Goal: Task Accomplishment & Management: Manage account settings

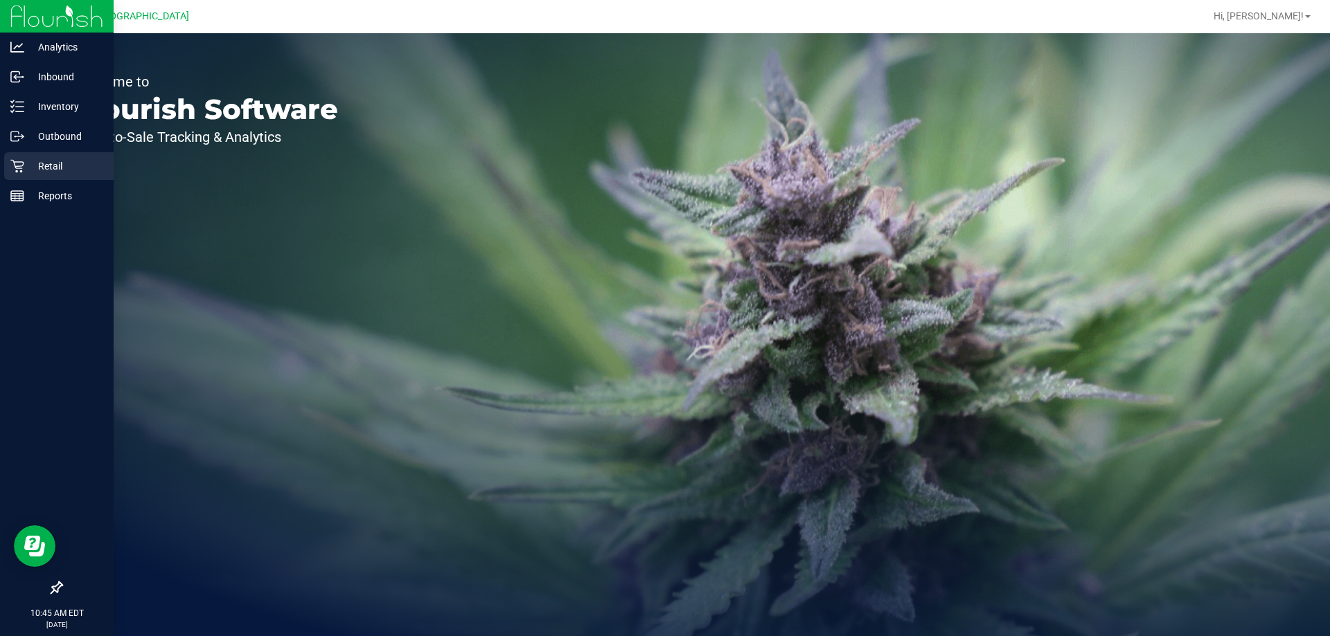
click at [21, 165] on icon at bounding box center [17, 166] width 14 height 14
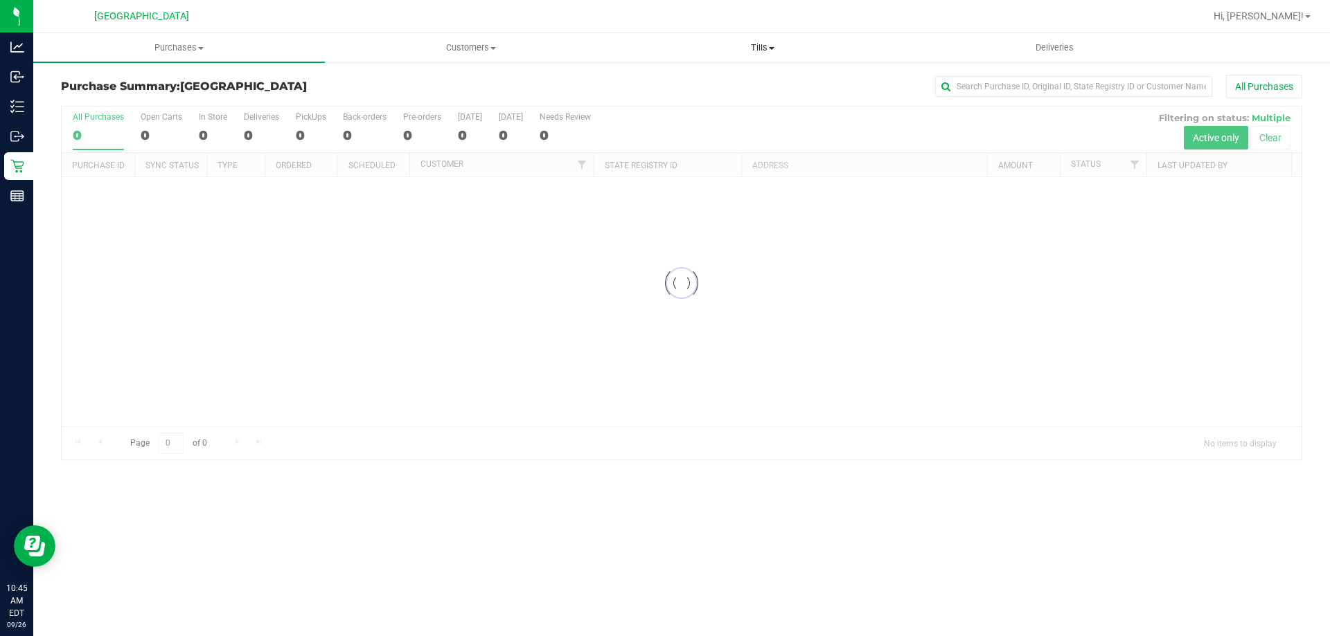
click at [764, 48] on span "Tills" at bounding box center [762, 48] width 290 height 12
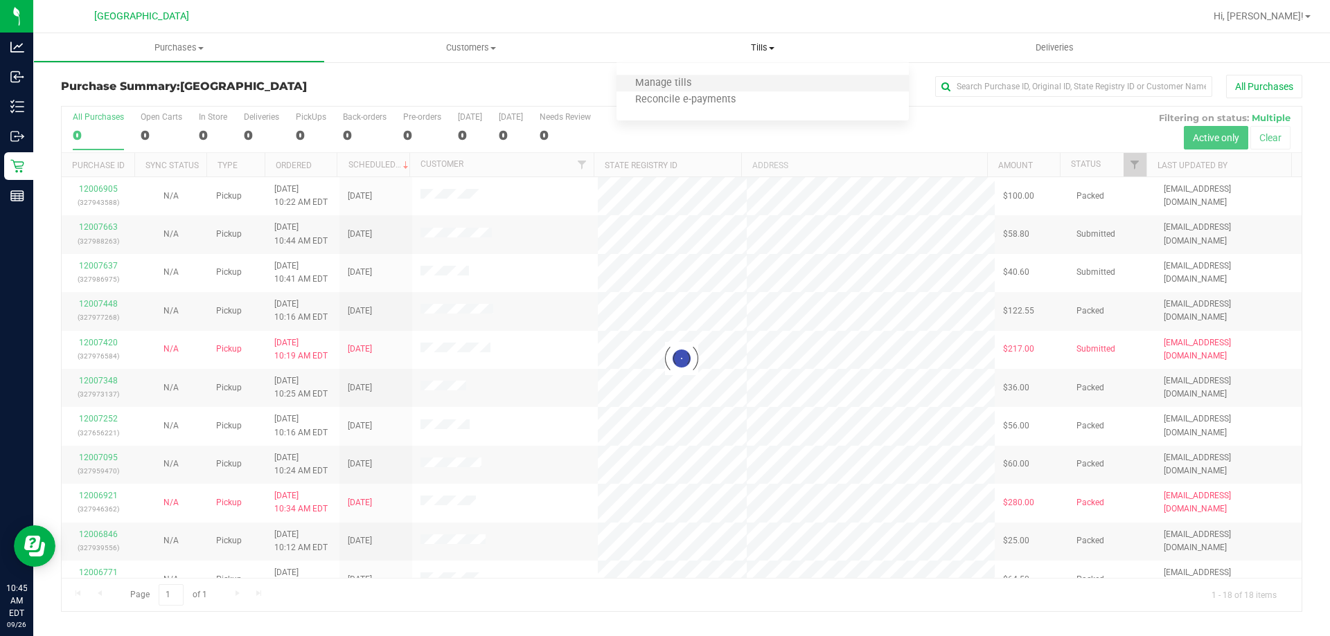
click at [745, 79] on li "Manage tills" at bounding box center [762, 83] width 292 height 17
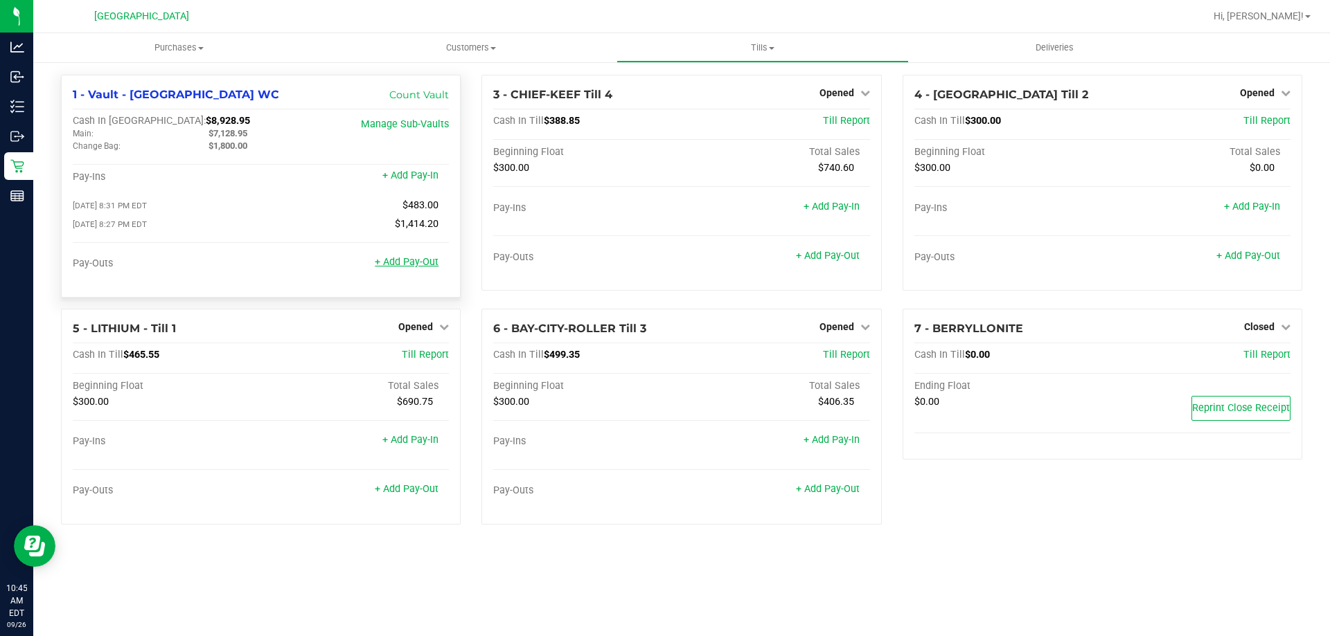
click at [427, 265] on link "+ Add Pay-Out" at bounding box center [407, 262] width 64 height 12
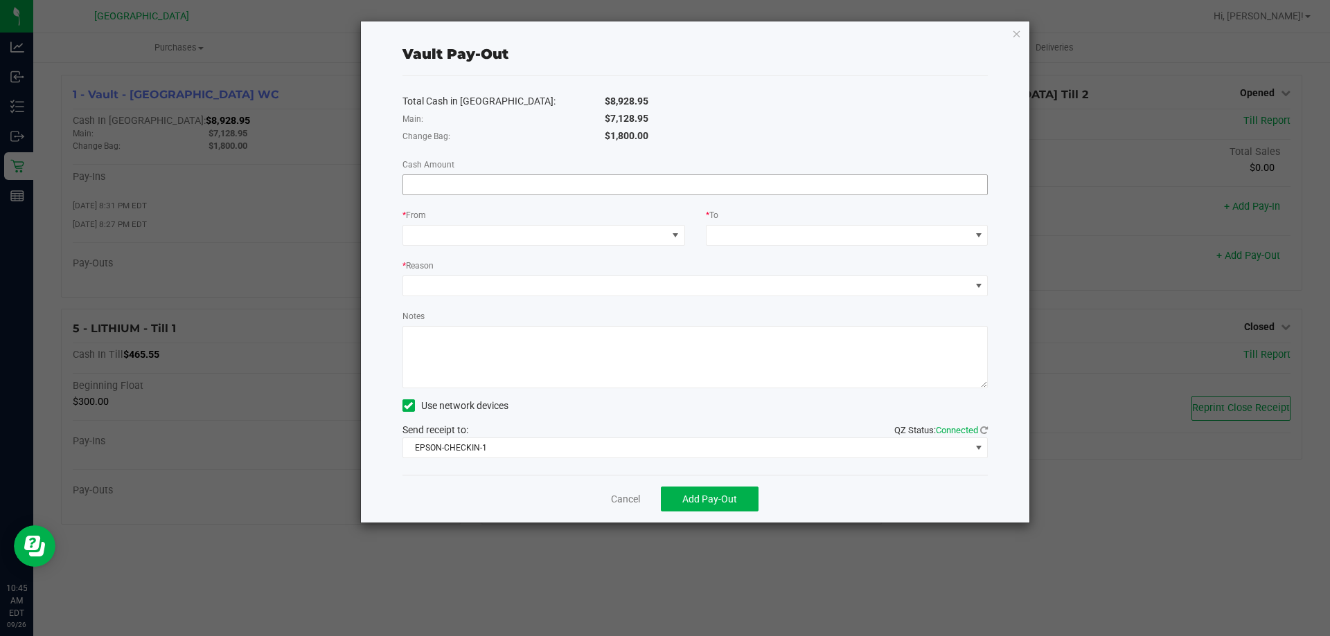
click at [541, 188] on input at bounding box center [695, 184] width 584 height 19
type input "$7,128.95"
click at [512, 233] on span at bounding box center [535, 235] width 264 height 19
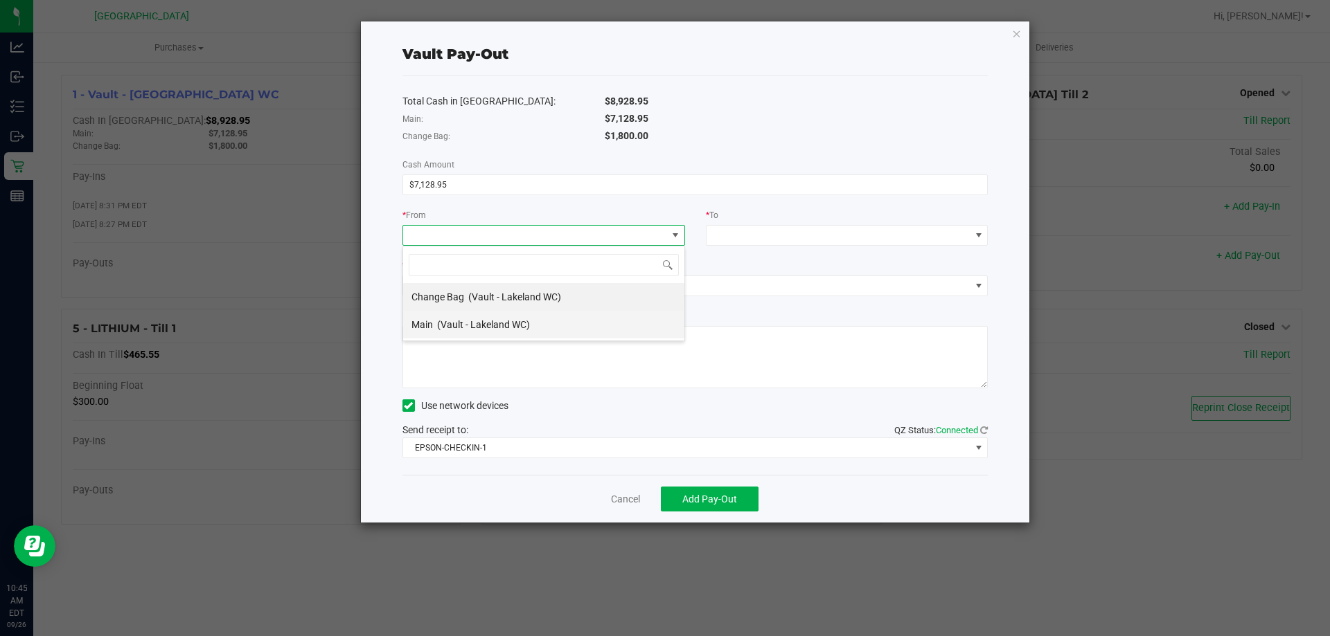
click at [505, 319] on span "(Vault - Lakeland WC)" at bounding box center [483, 324] width 93 height 11
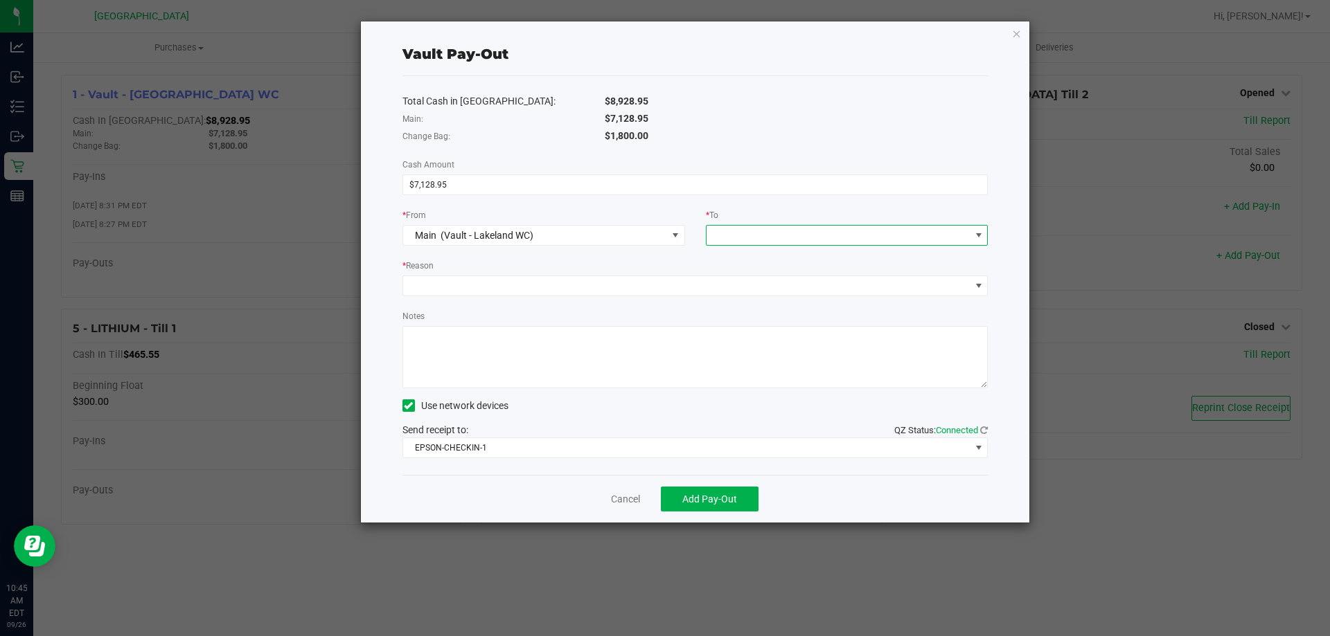
click at [740, 239] on span at bounding box center [838, 235] width 264 height 19
click at [740, 395] on div "Empyreal Transfer" at bounding box center [755, 407] width 80 height 25
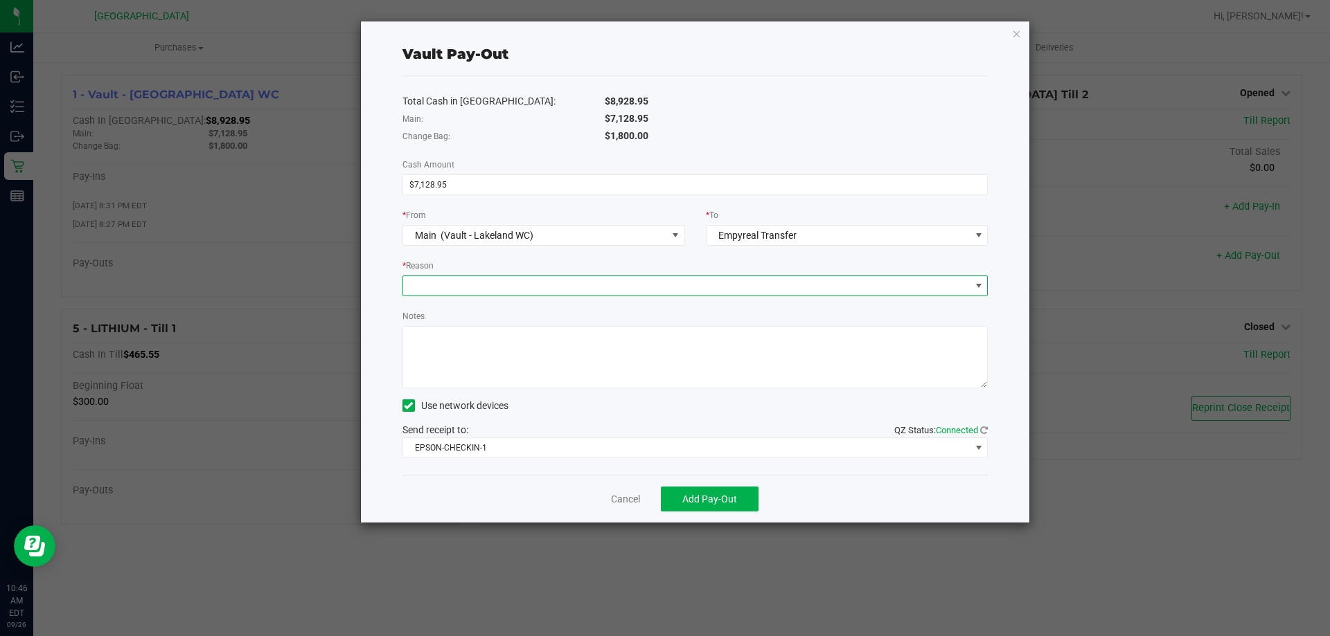
click at [604, 290] on span at bounding box center [686, 285] width 567 height 19
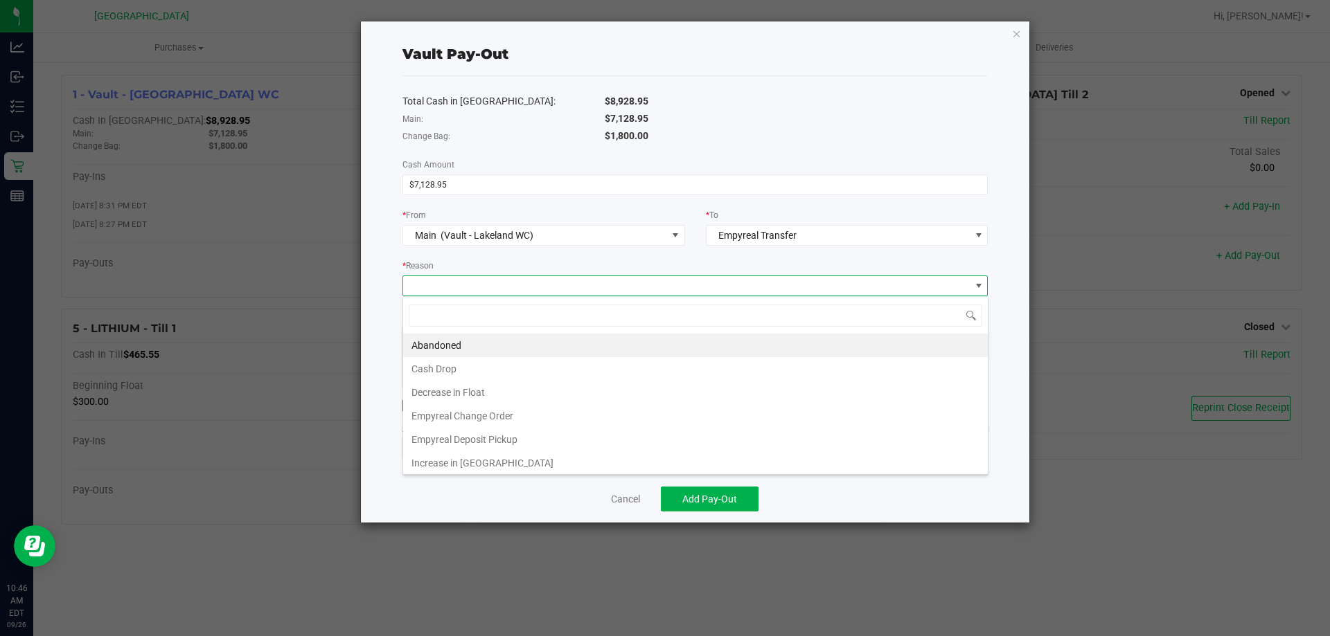
scroll to position [21, 585]
click at [560, 435] on li "Empyreal Deposit Pickup" at bounding box center [695, 440] width 584 height 24
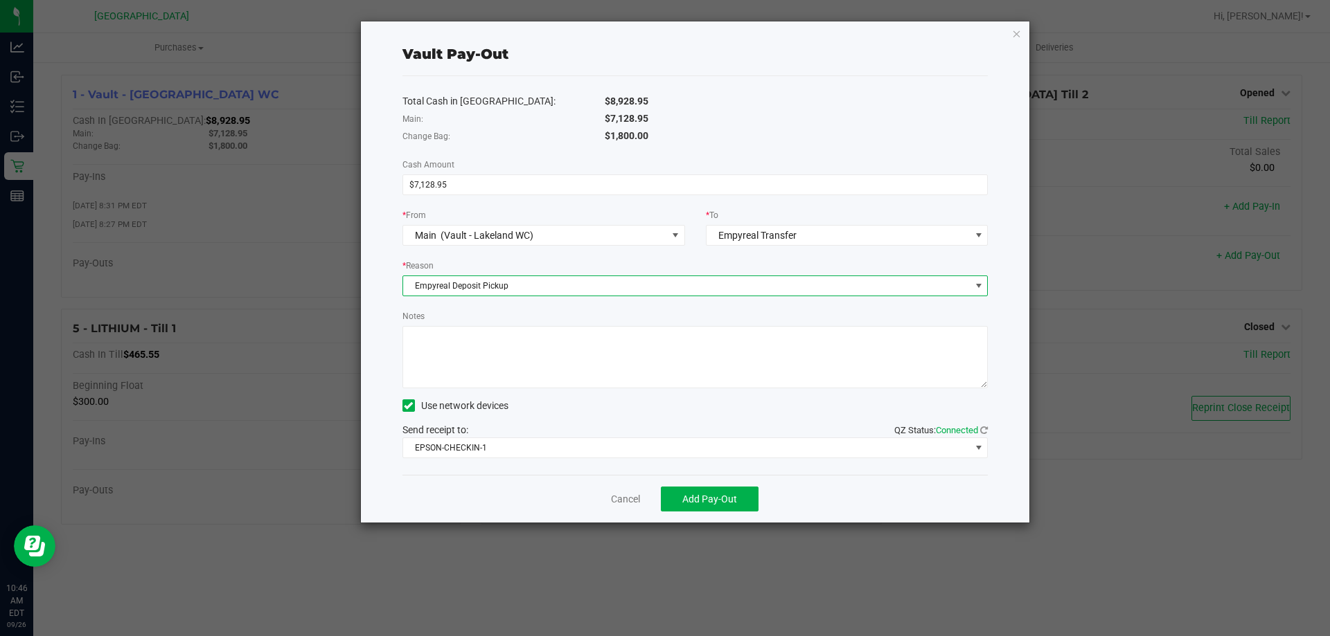
click at [560, 369] on textarea "Notes" at bounding box center [695, 357] width 586 height 62
type textarea "DJ"
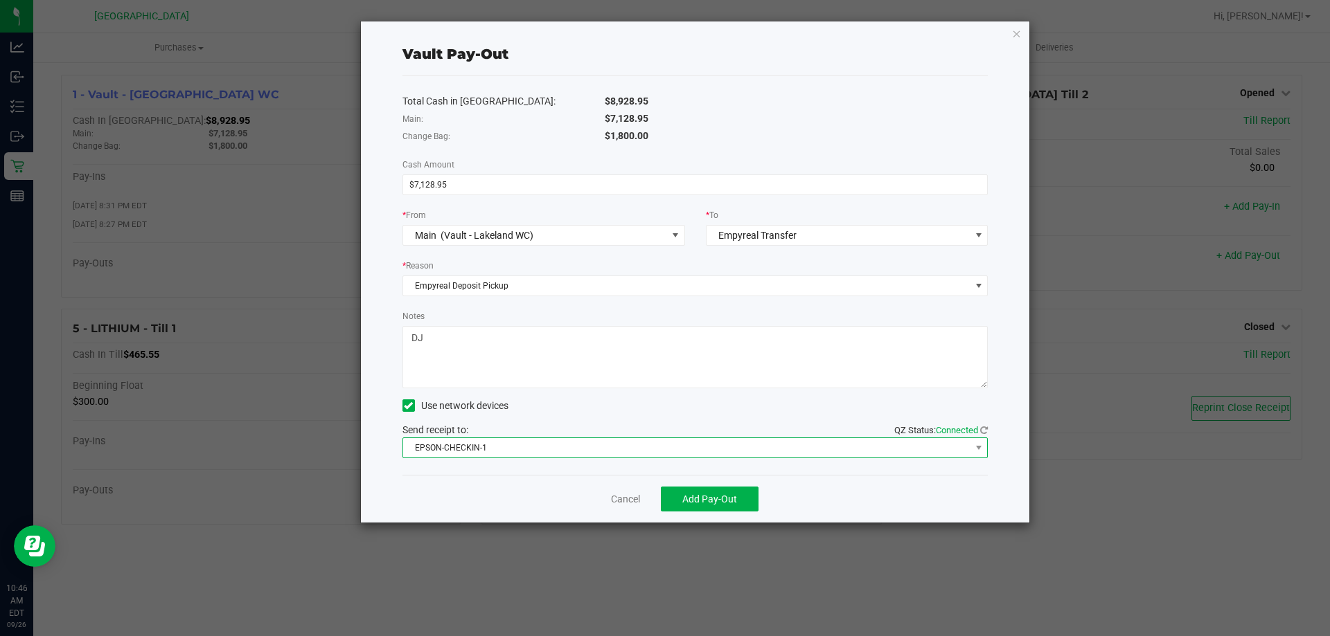
click at [663, 445] on span "EPSON-CHECKIN-1" at bounding box center [686, 447] width 567 height 19
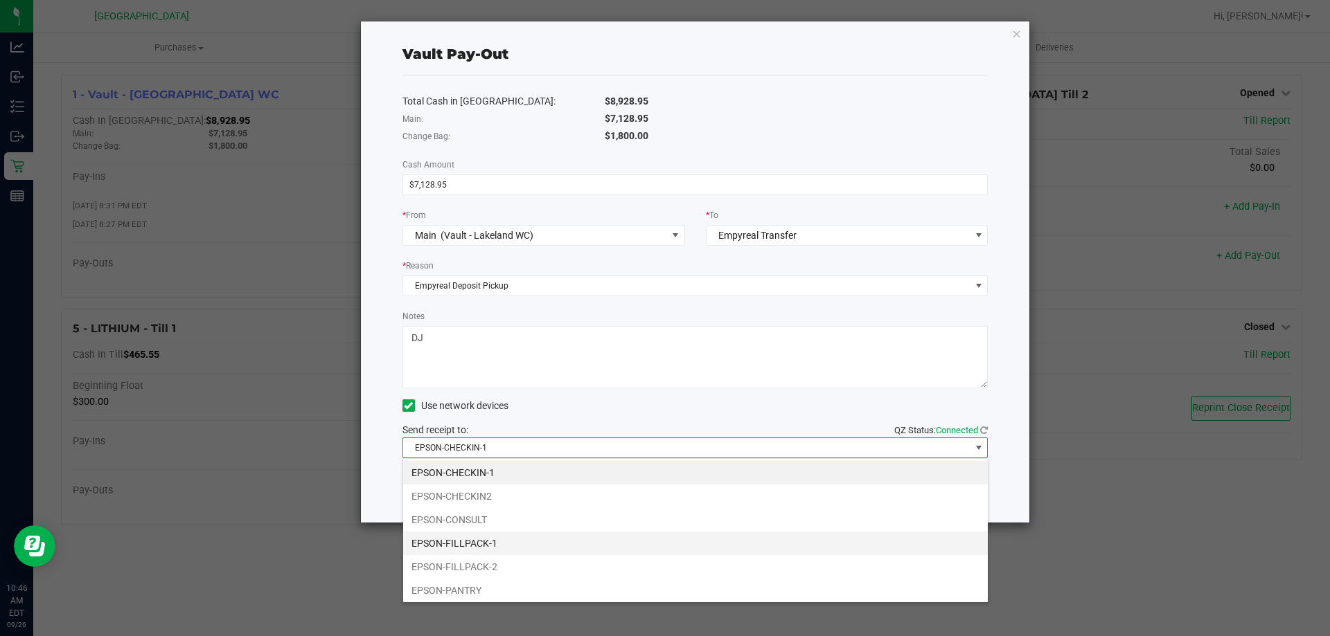
click at [582, 535] on li "EPSON-FILLPACK-1" at bounding box center [695, 544] width 584 height 24
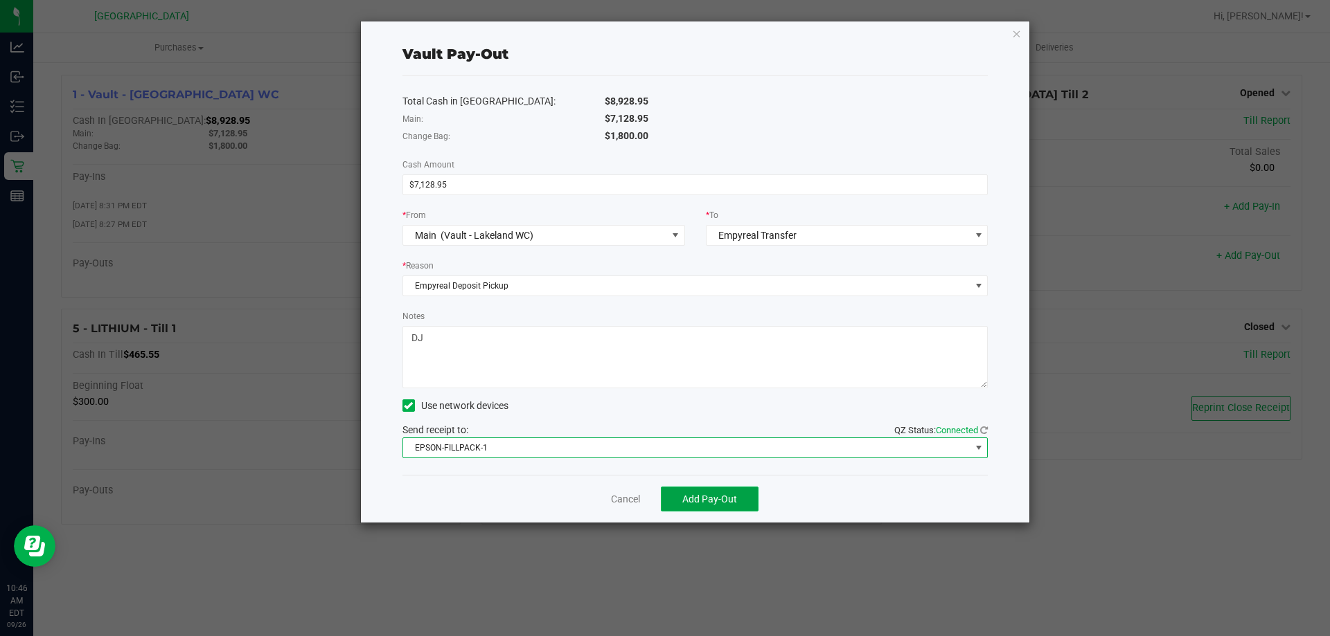
click at [702, 503] on span "Add Pay-Out" at bounding box center [709, 499] width 55 height 11
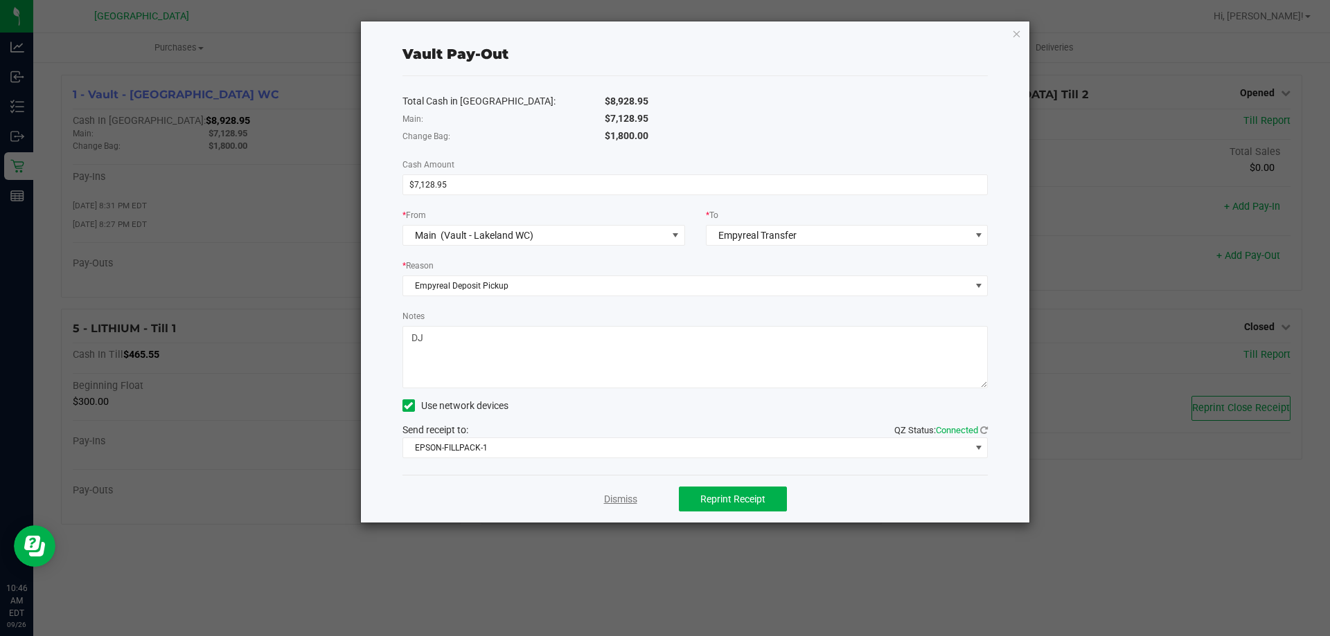
click at [615, 499] on link "Dismiss" at bounding box center [620, 499] width 33 height 15
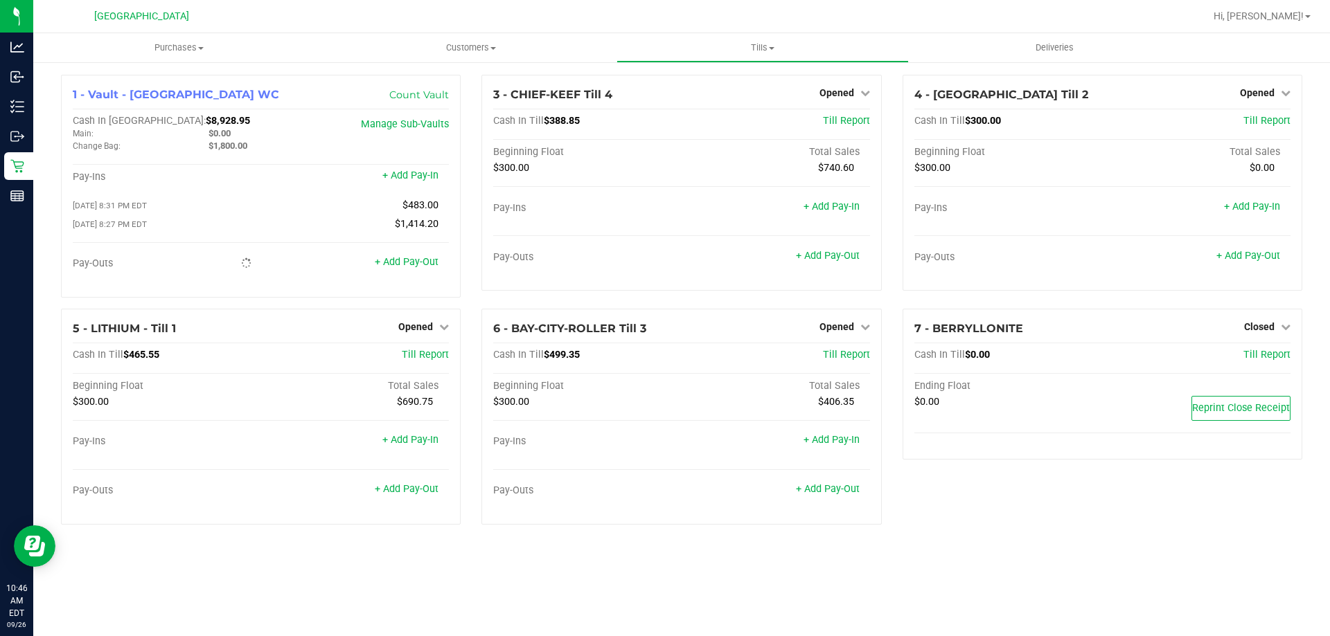
click at [630, 21] on div at bounding box center [726, 16] width 956 height 27
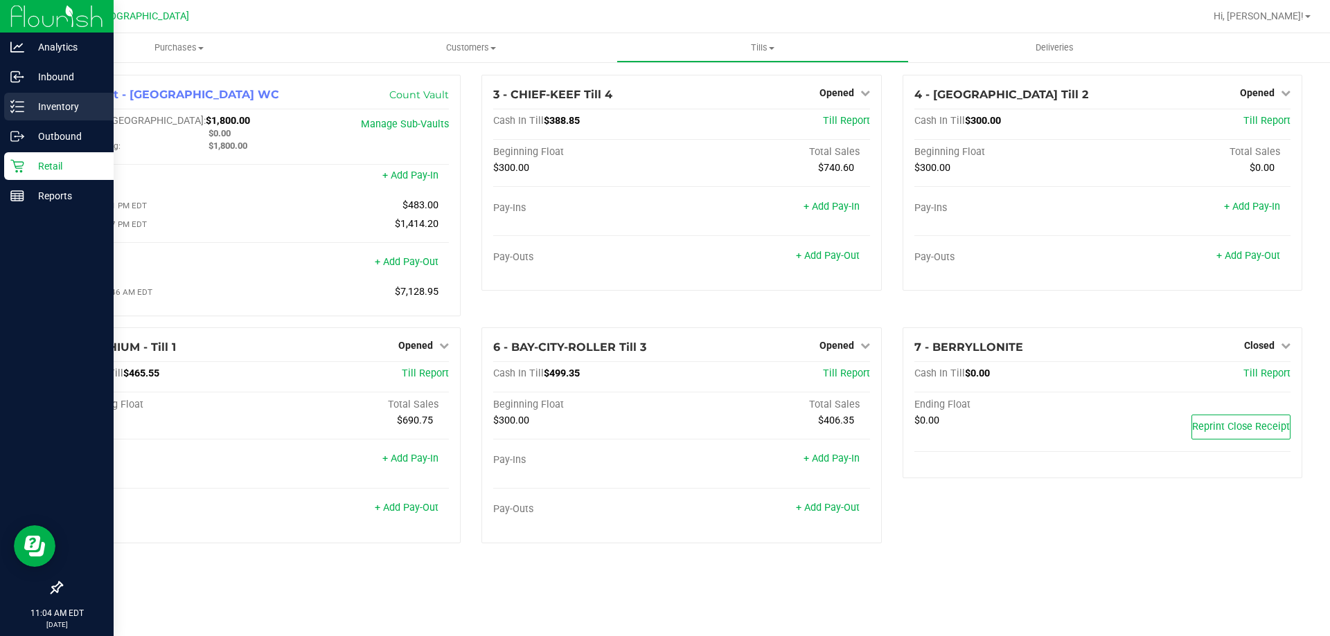
click at [55, 111] on p "Inventory" at bounding box center [65, 106] width 83 height 17
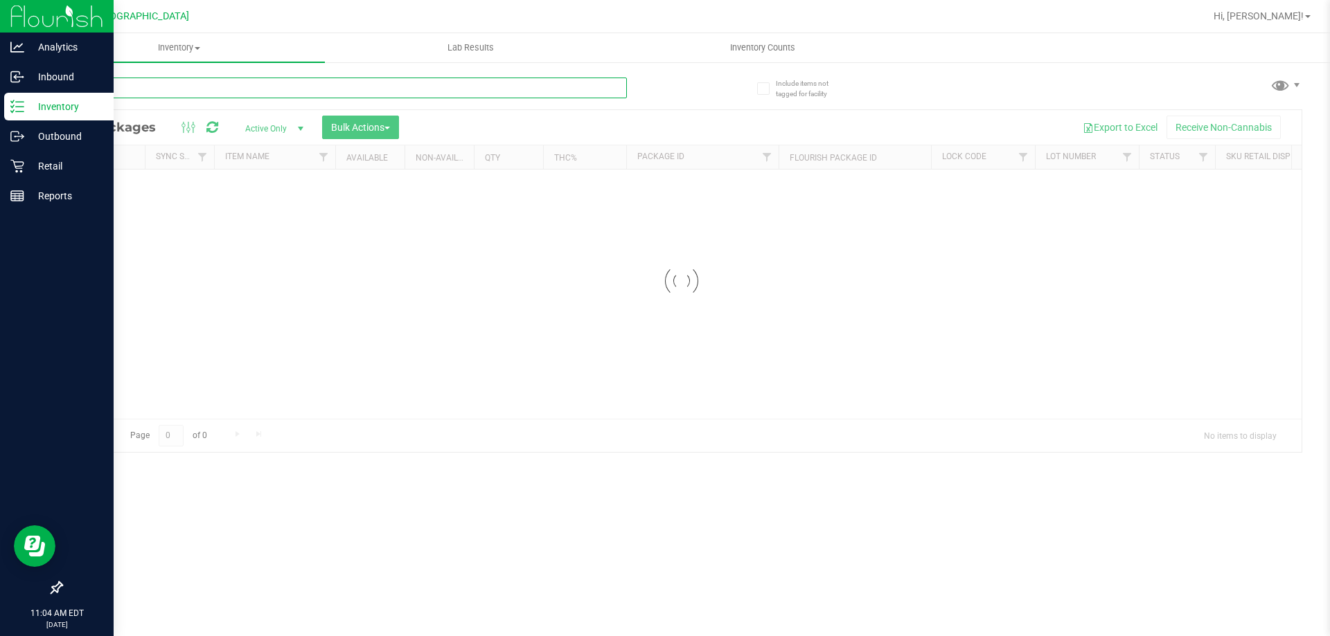
click at [161, 92] on input "text" at bounding box center [344, 88] width 566 height 21
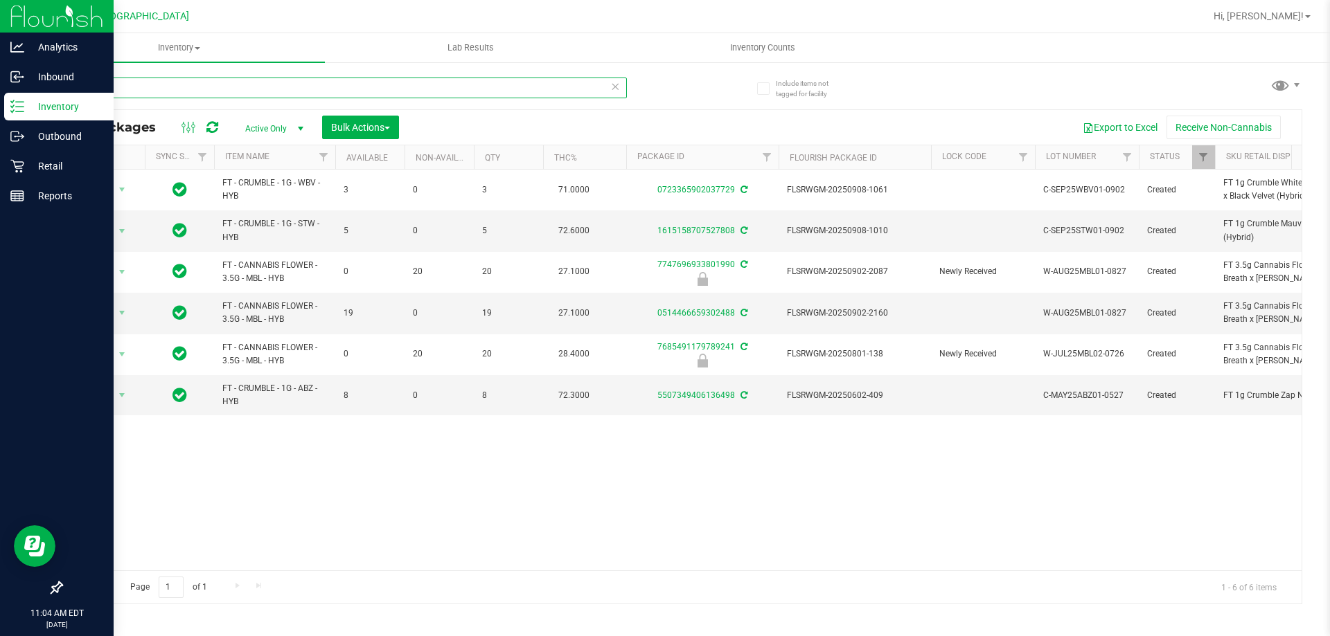
type input "mbl"
